Goal: Task Accomplishment & Management: Use online tool/utility

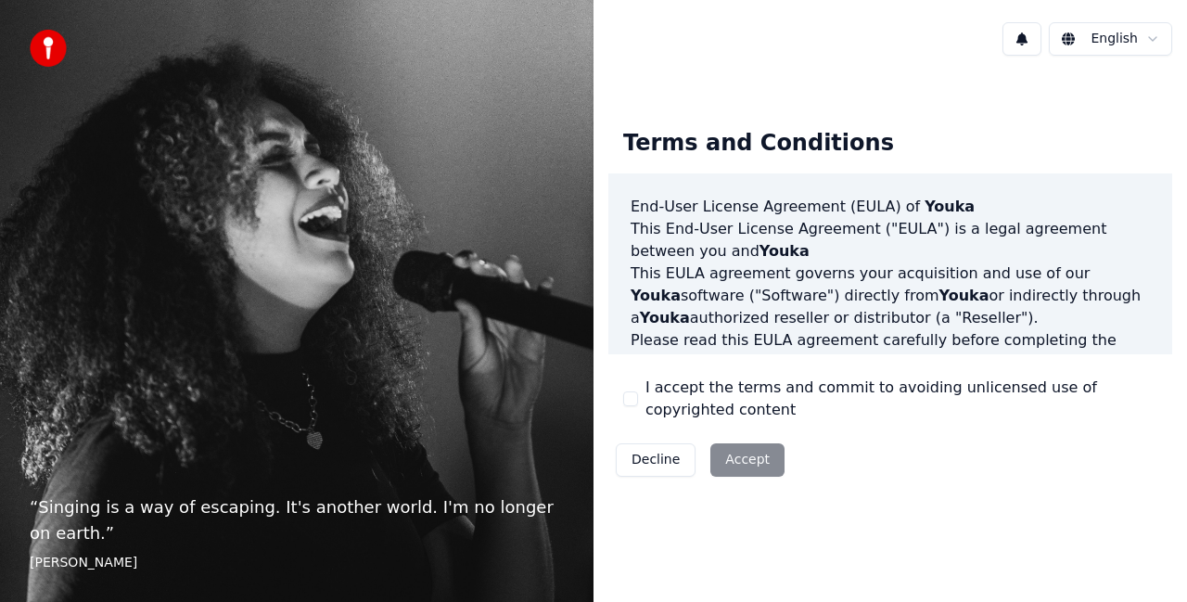
click at [623, 406] on div "I accept the terms and commit to avoiding unlicensed use of copyrighted content" at bounding box center [890, 399] width 534 height 45
click at [631, 398] on button "I accept the terms and commit to avoiding unlicensed use of copyrighted content" at bounding box center [630, 398] width 15 height 15
click at [739, 454] on button "Accept" at bounding box center [748, 459] width 74 height 33
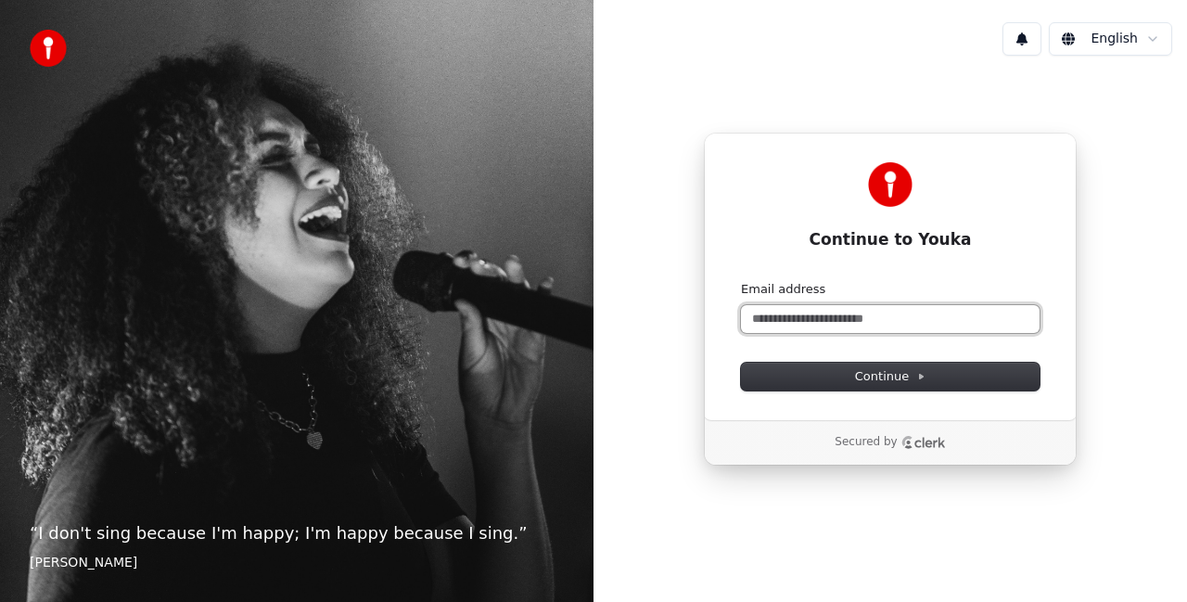
click at [817, 319] on input "Email address" at bounding box center [890, 319] width 299 height 28
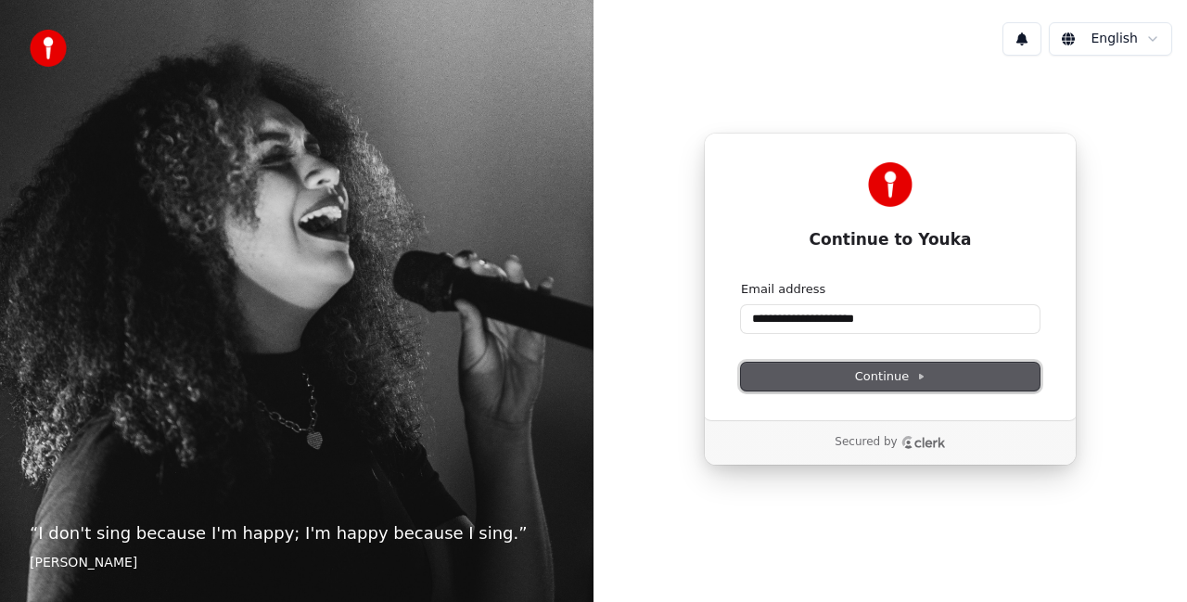
click at [853, 378] on button "Continue" at bounding box center [890, 377] width 299 height 28
type input "**********"
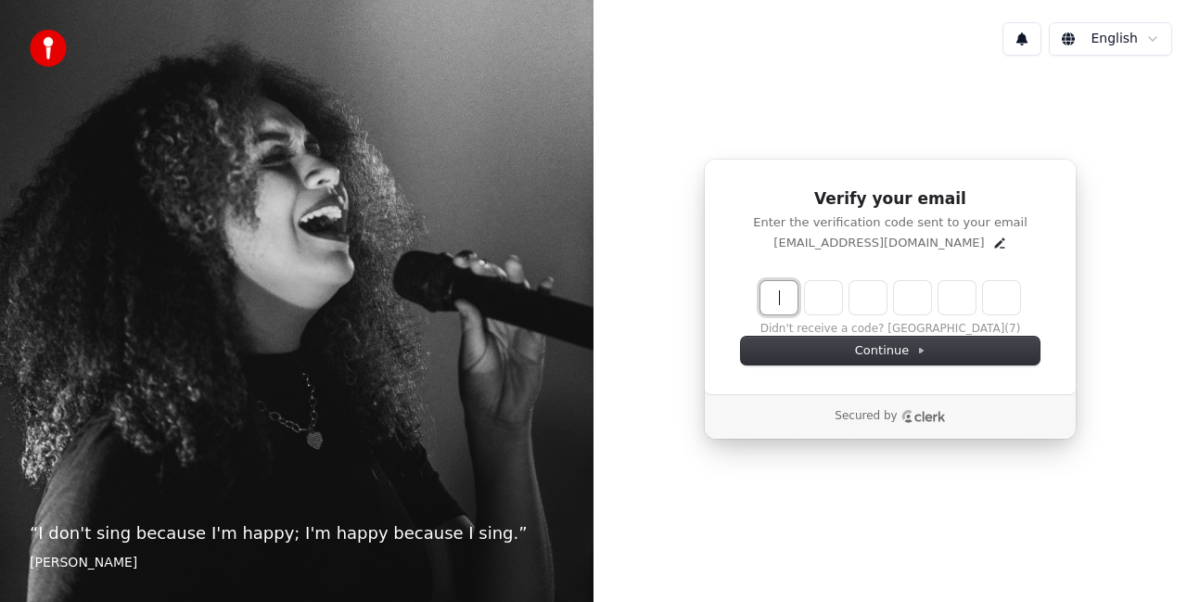
click at [785, 300] on input "Enter verification code" at bounding box center [909, 297] width 297 height 33
type input "******"
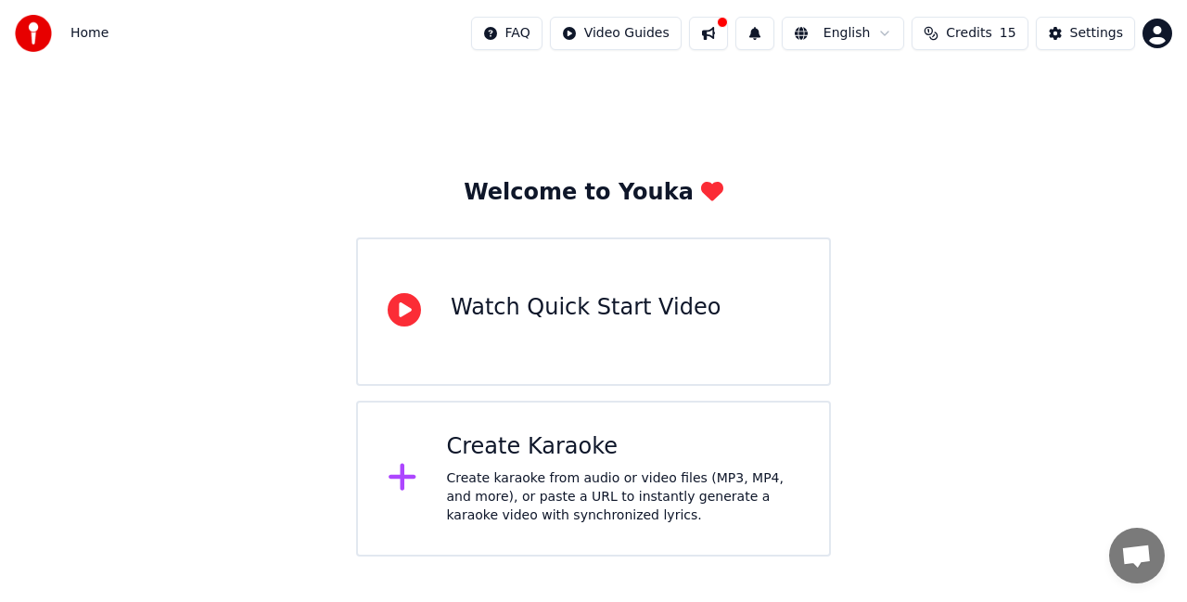
click at [588, 312] on div "Watch Quick Start Video" at bounding box center [586, 308] width 270 height 30
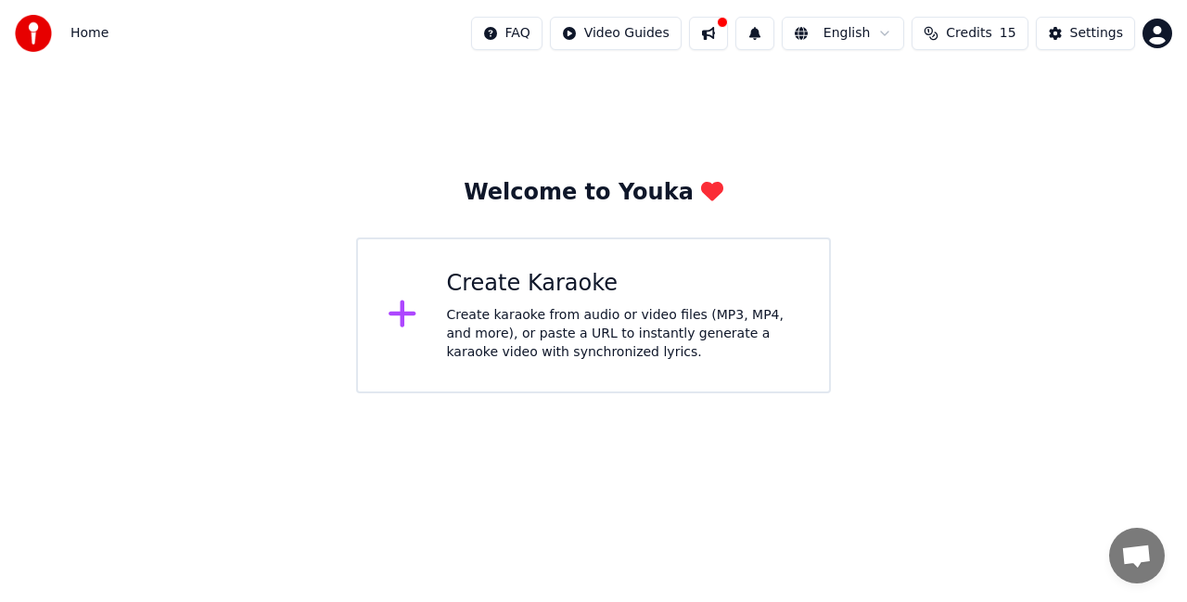
click at [507, 333] on div "Create karaoke from audio or video files (MP3, MP4, and more), or paste a URL t…" at bounding box center [623, 334] width 353 height 56
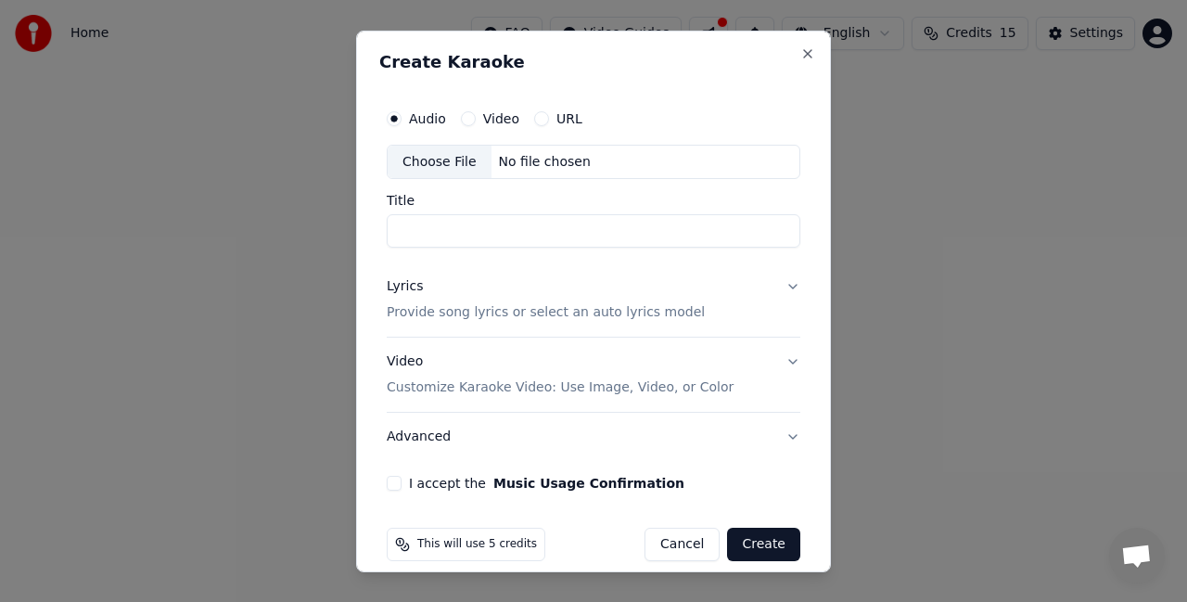
click at [534, 166] on div "No file chosen" at bounding box center [545, 161] width 107 height 19
type input "**********"
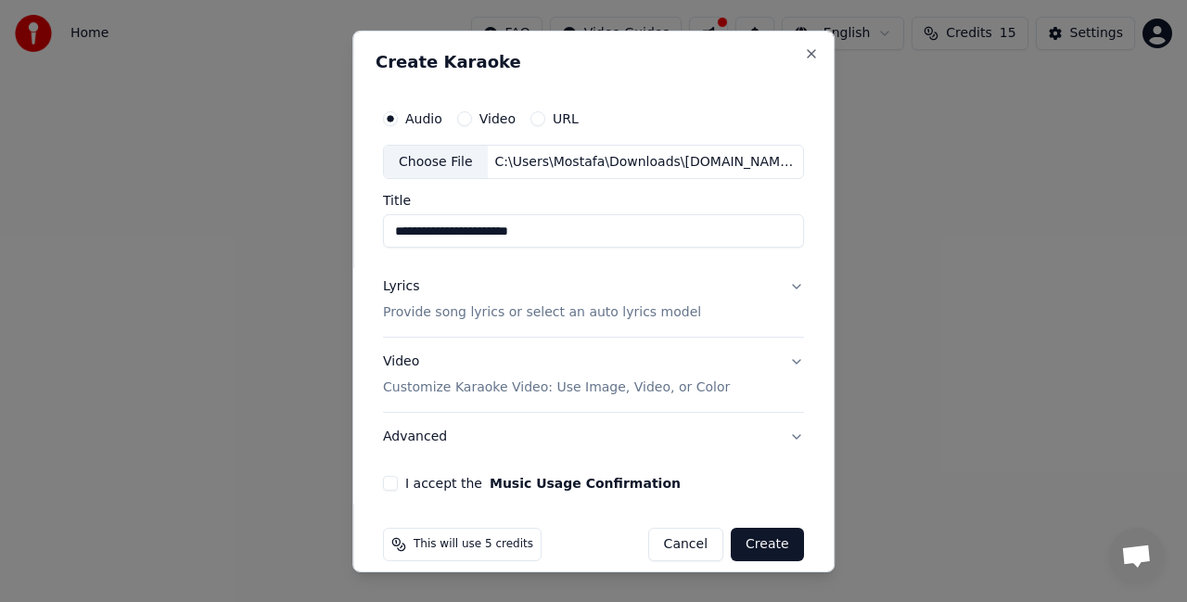
click at [486, 114] on label "Video" at bounding box center [498, 117] width 36 height 13
click at [472, 114] on button "Video" at bounding box center [464, 117] width 15 height 15
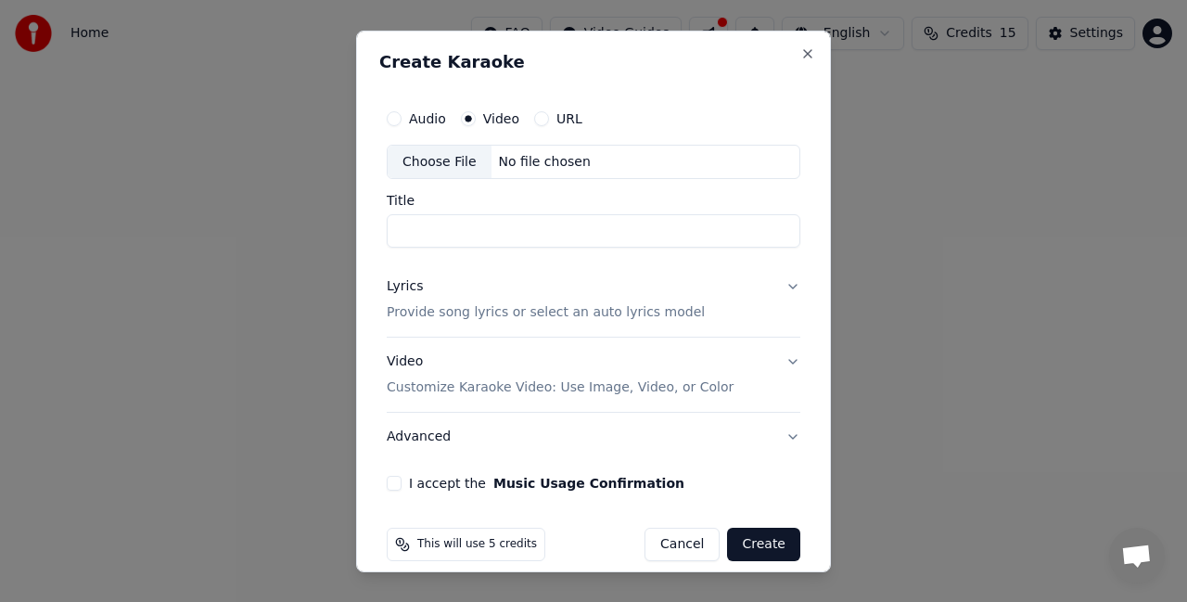
click at [404, 122] on div "Audio" at bounding box center [416, 117] width 59 height 15
click at [397, 119] on button "Audio" at bounding box center [394, 117] width 15 height 15
click at [447, 159] on div "Choose File" at bounding box center [440, 161] width 104 height 33
type input "**********"
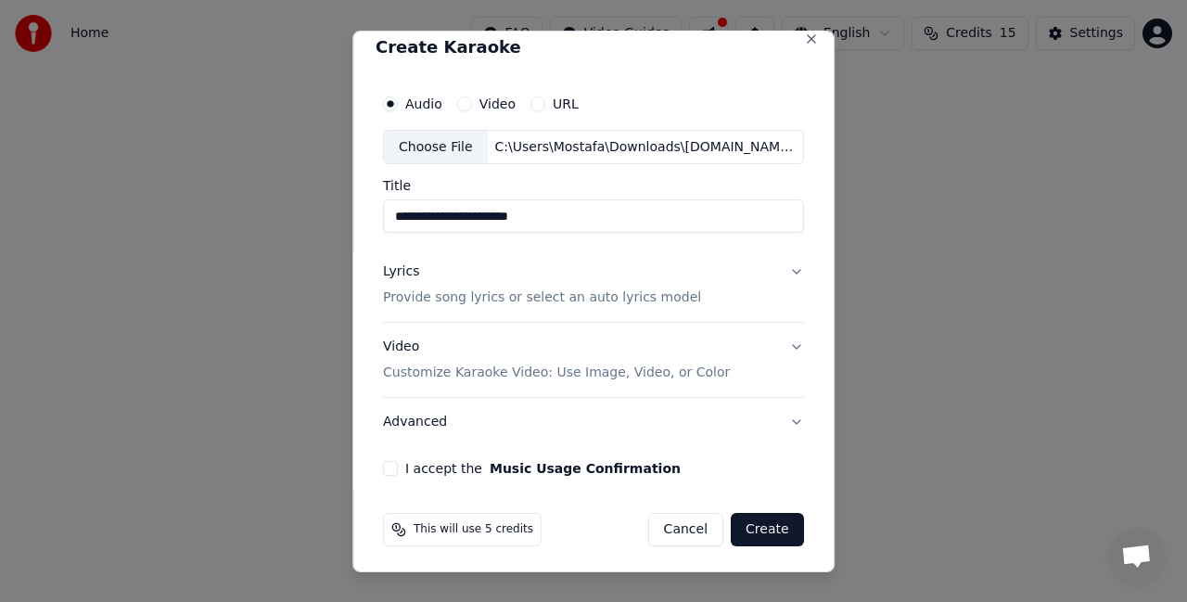
scroll to position [19, 0]
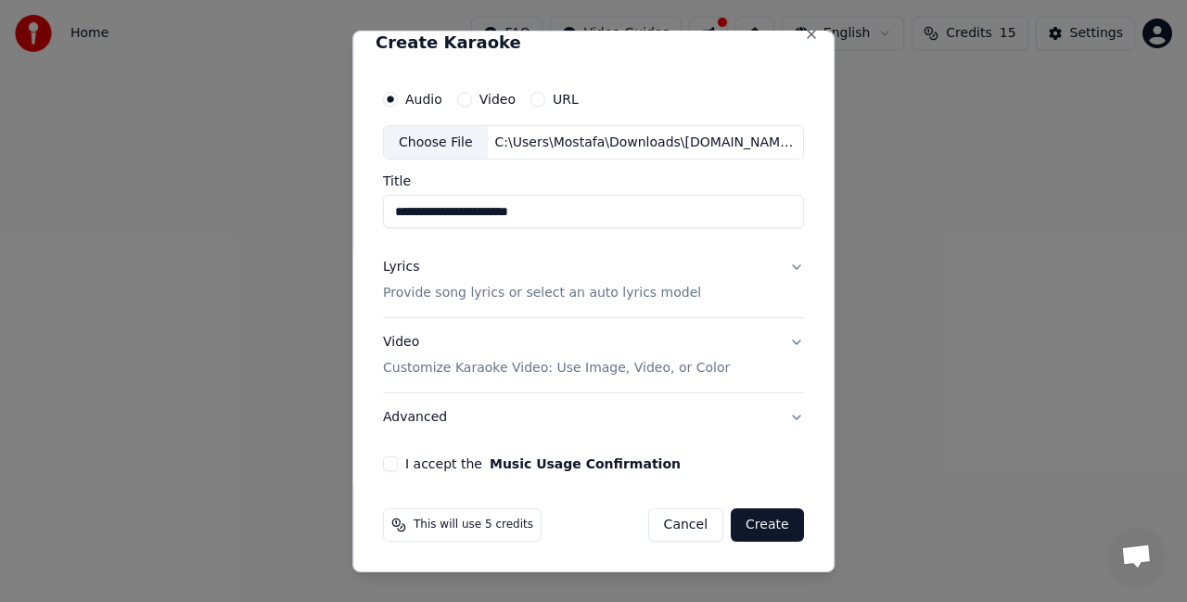
click at [391, 460] on button "I accept the Music Usage Confirmation" at bounding box center [390, 463] width 15 height 15
click at [635, 304] on button "Lyrics Provide song lyrics or select an auto lyrics model" at bounding box center [593, 280] width 421 height 74
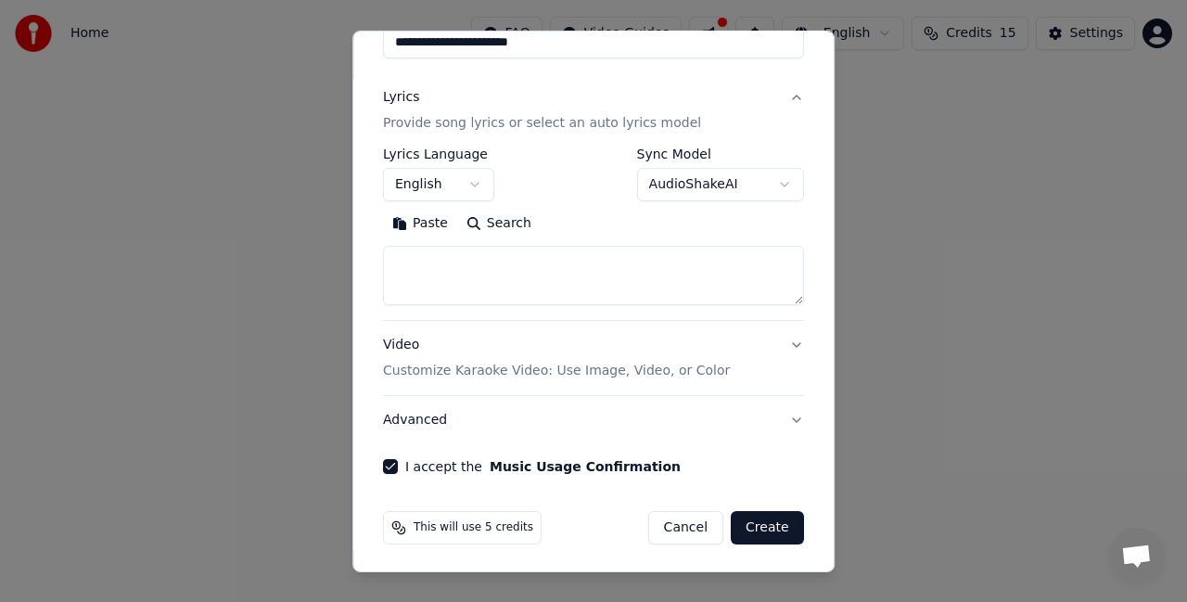
scroll to position [192, 0]
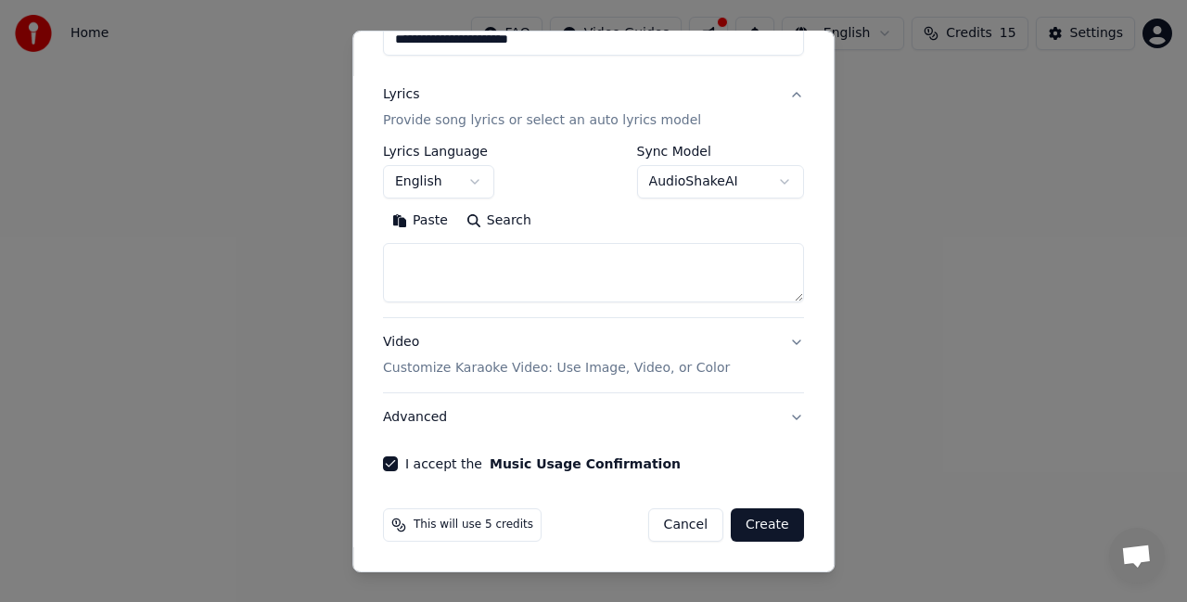
click at [751, 532] on button "Create" at bounding box center [767, 524] width 73 height 33
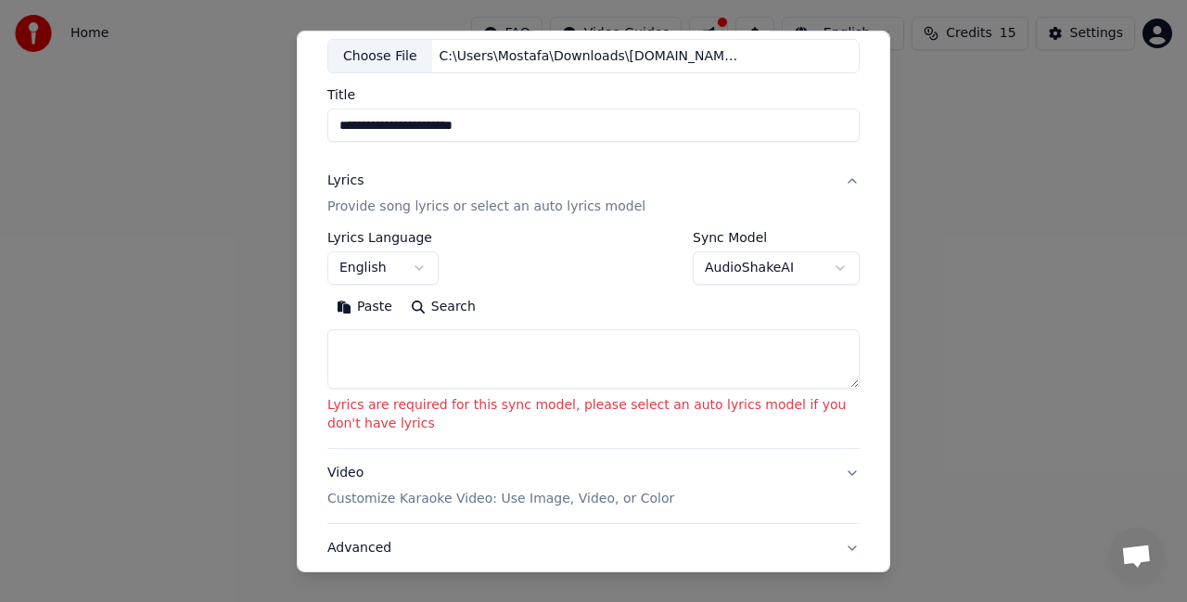
scroll to position [98, 0]
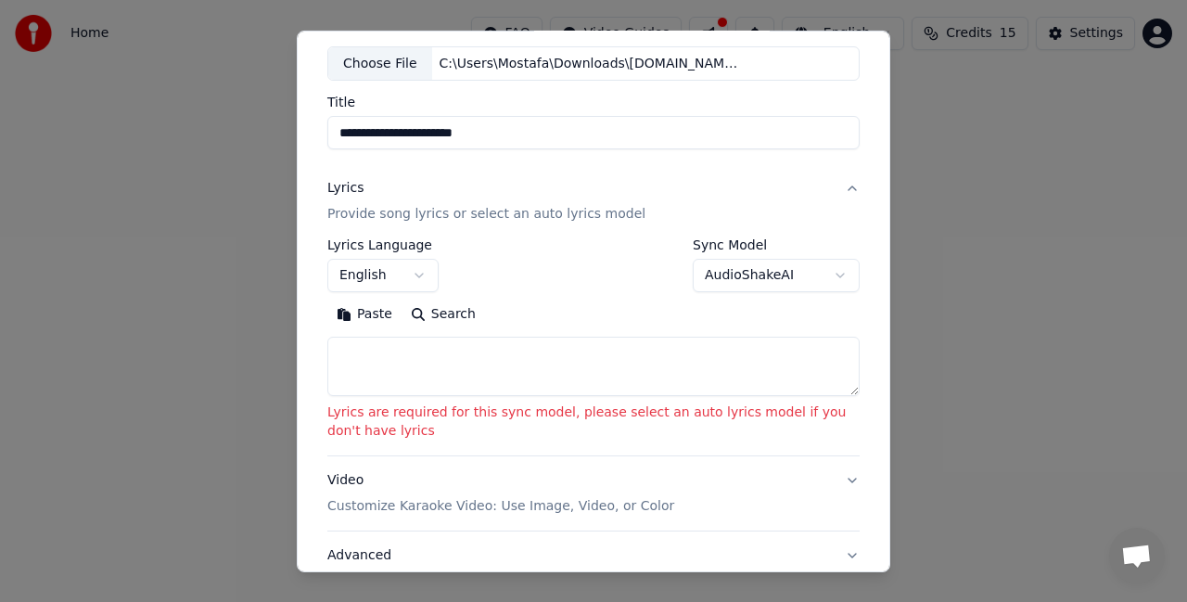
click at [587, 368] on textarea at bounding box center [593, 366] width 532 height 59
click at [431, 312] on button "Search" at bounding box center [443, 315] width 83 height 30
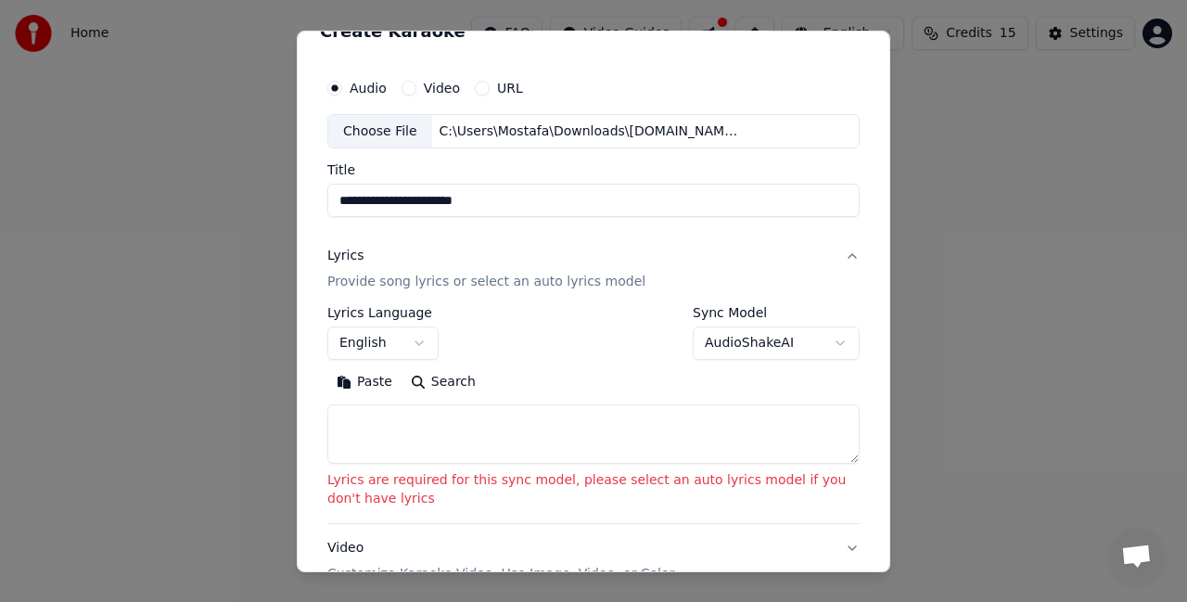
scroll to position [0, 0]
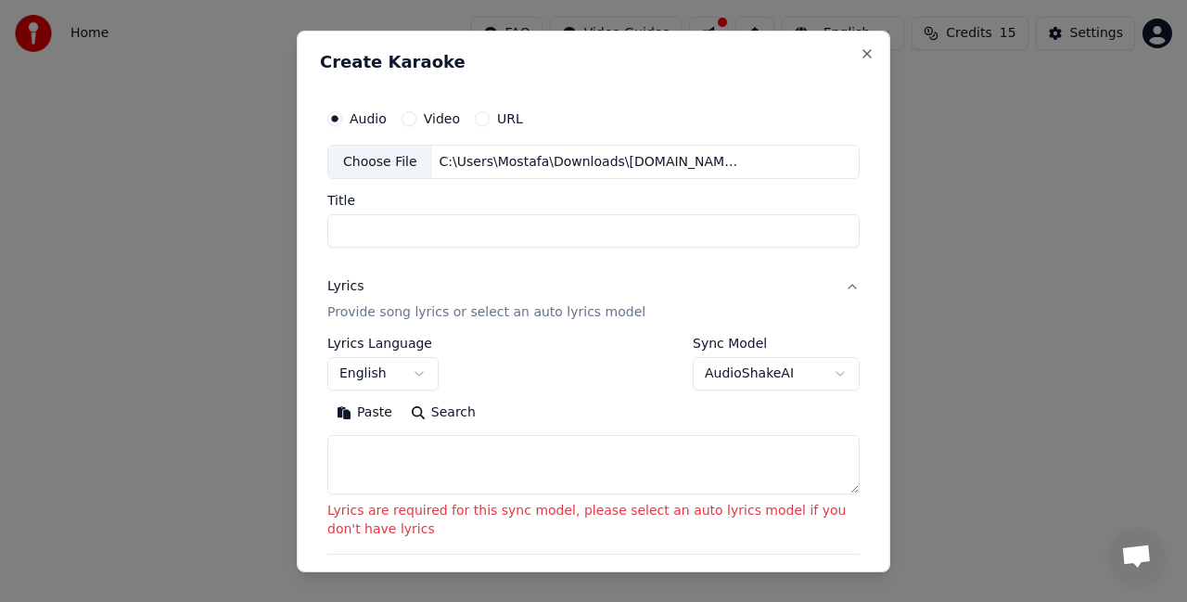
select select
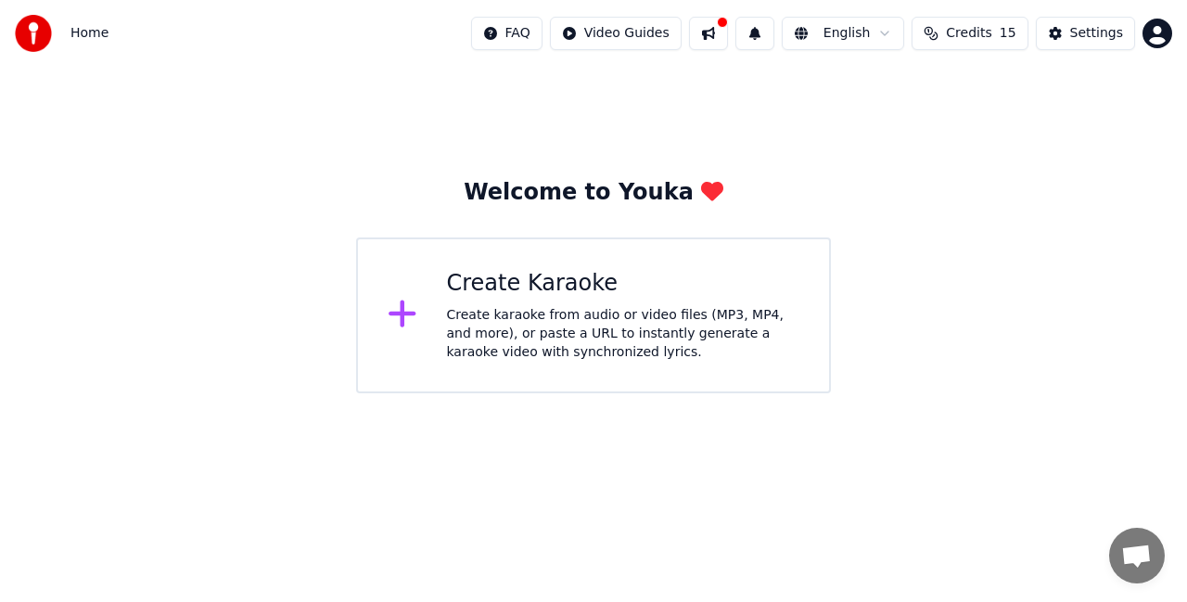
click at [906, 46] on body "Home FAQ Video Guides English Credits 15 Settings Welcome to Youka Create Karao…" at bounding box center [593, 196] width 1187 height 393
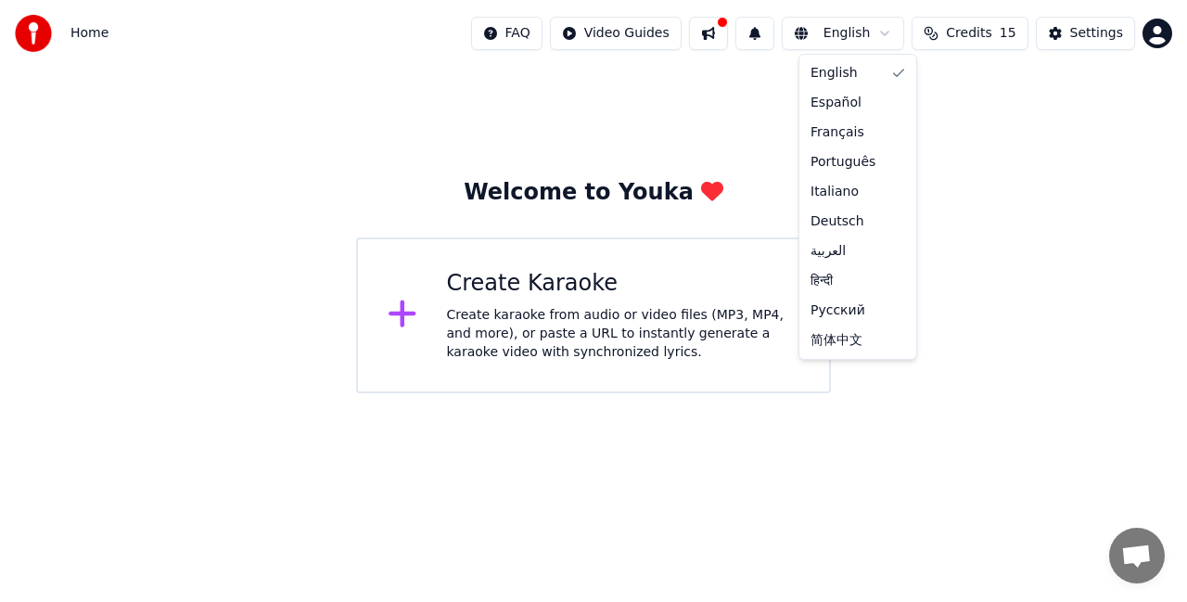
click at [1063, 132] on html "Home FAQ Video Guides English Credits 15 Settings Welcome to Youka Create Karao…" at bounding box center [593, 196] width 1187 height 393
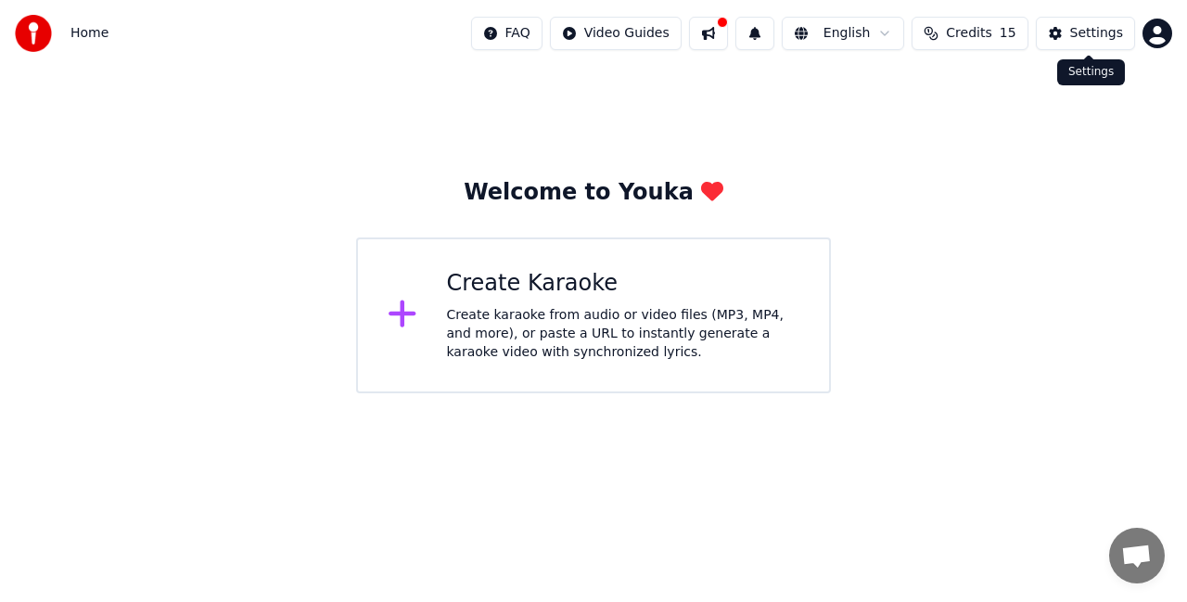
click at [1084, 32] on div "Settings" at bounding box center [1097, 33] width 53 height 19
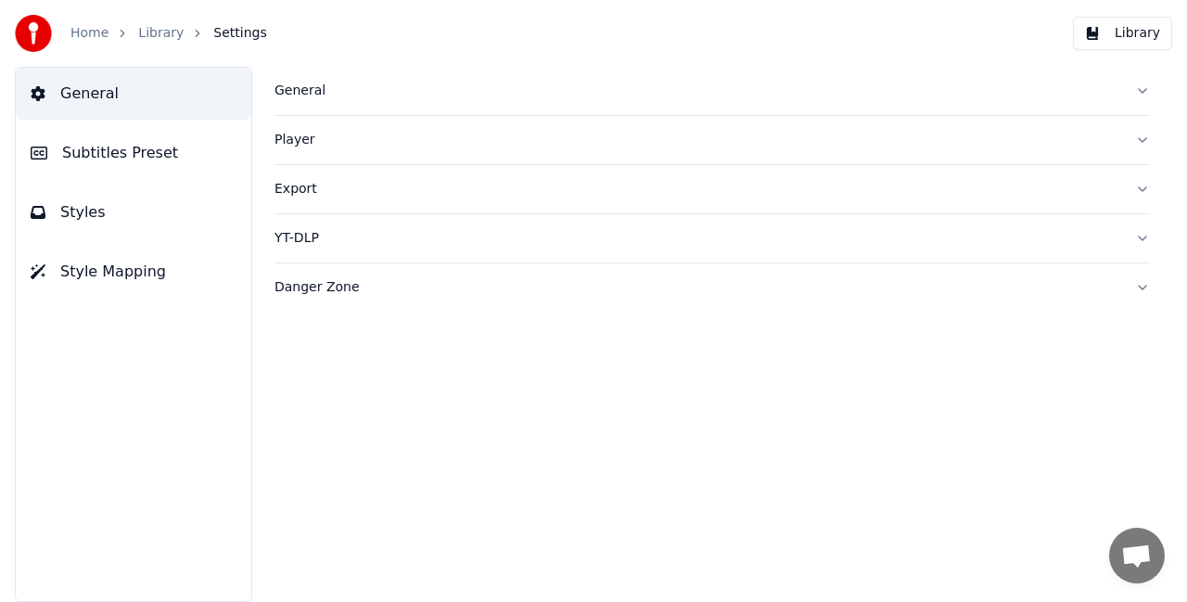
click at [116, 173] on button "Subtitles Preset" at bounding box center [134, 153] width 236 height 52
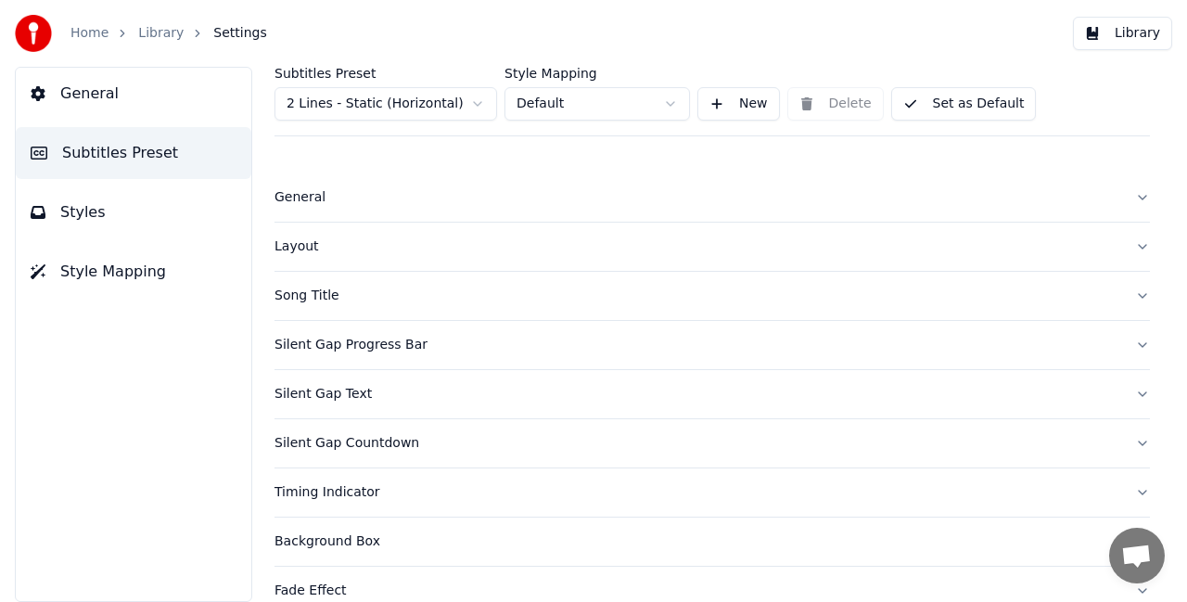
click at [116, 173] on button "Subtitles Preset" at bounding box center [134, 153] width 236 height 52
